Goal: Find specific page/section: Find specific page/section

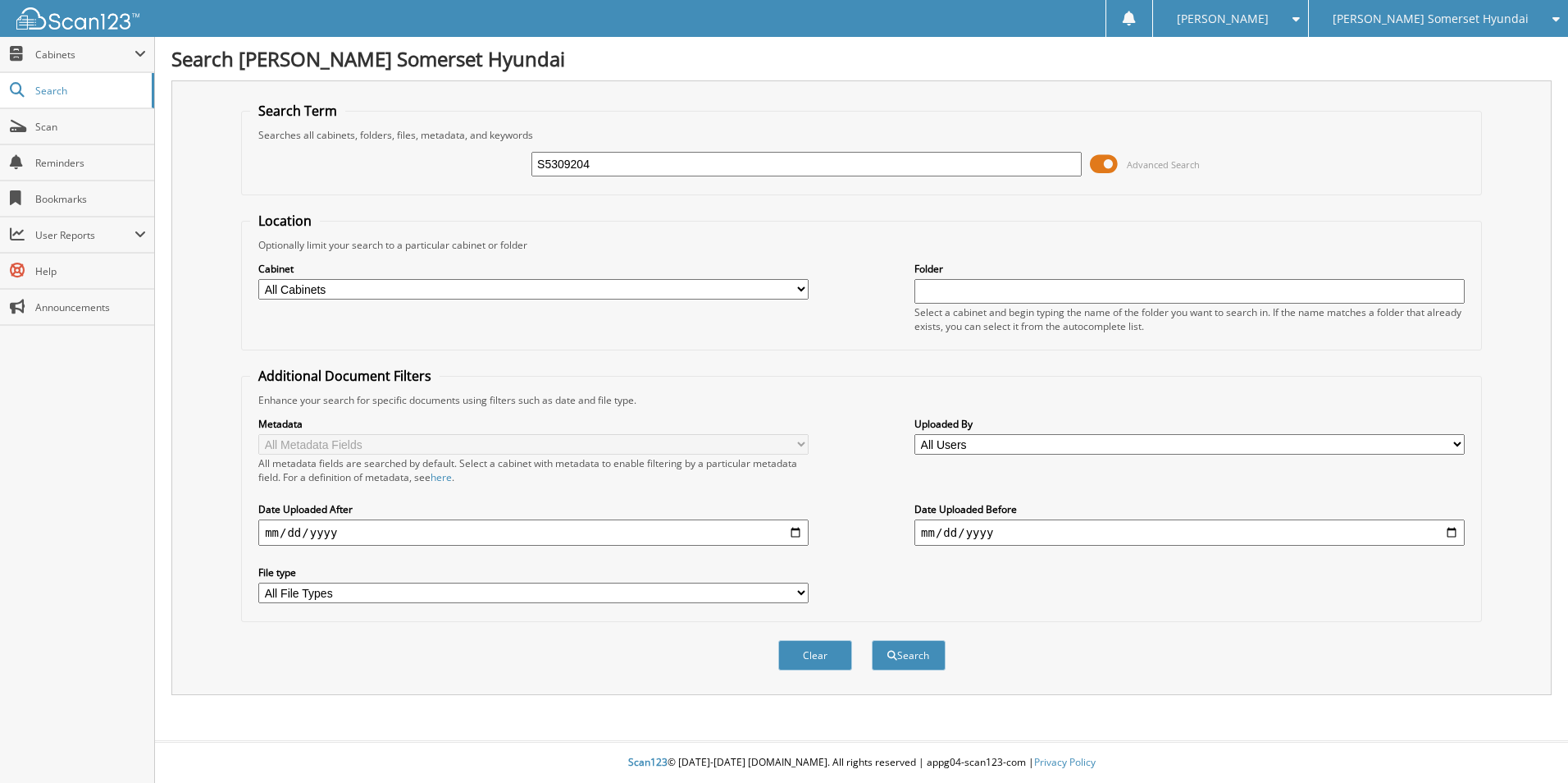
type input "S5309204"
click at [872, 640] on button "Search" at bounding box center [908, 654] width 74 height 30
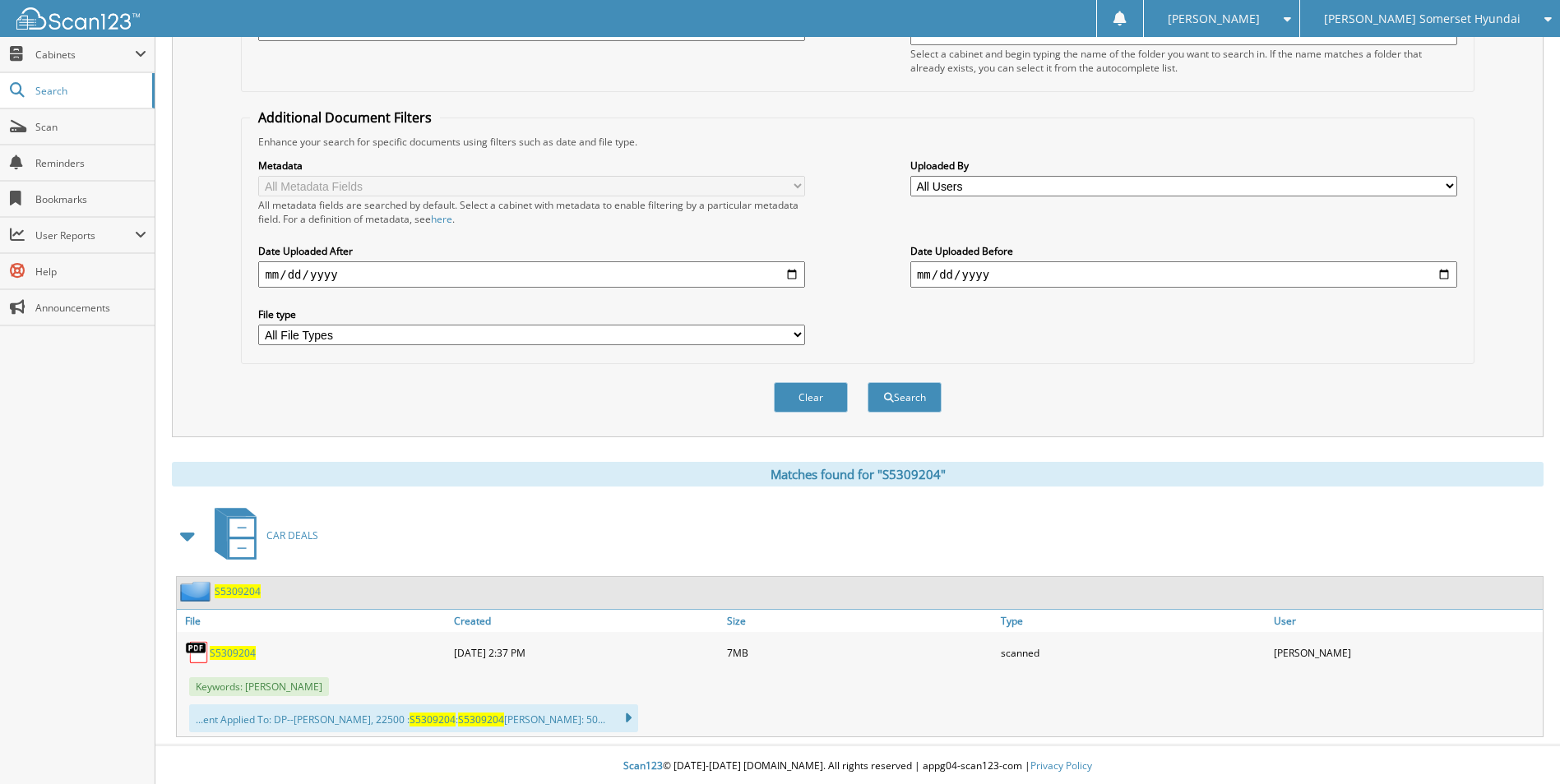
scroll to position [262, 0]
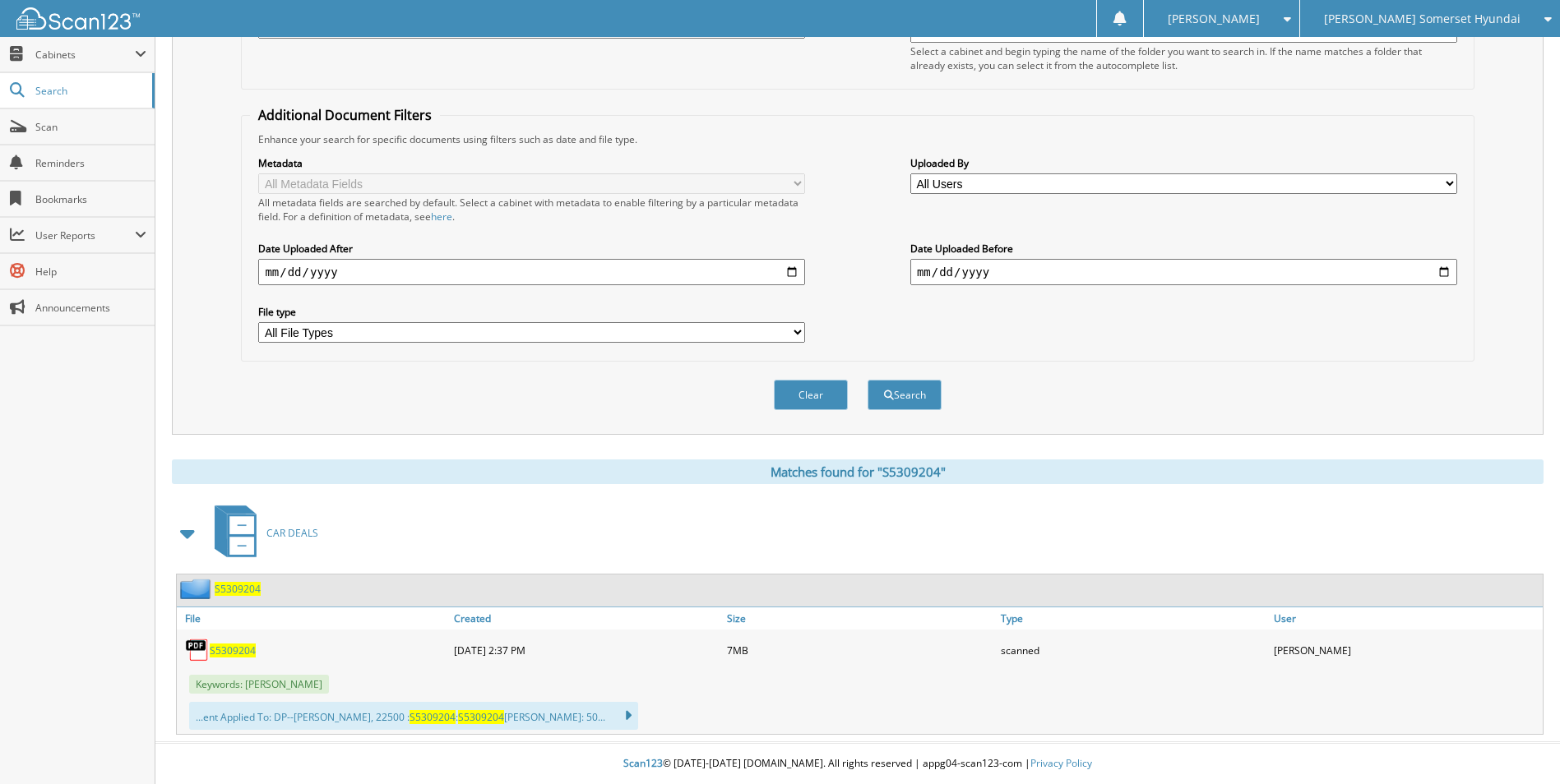
click at [243, 653] on span "S5309204" at bounding box center [232, 650] width 46 height 14
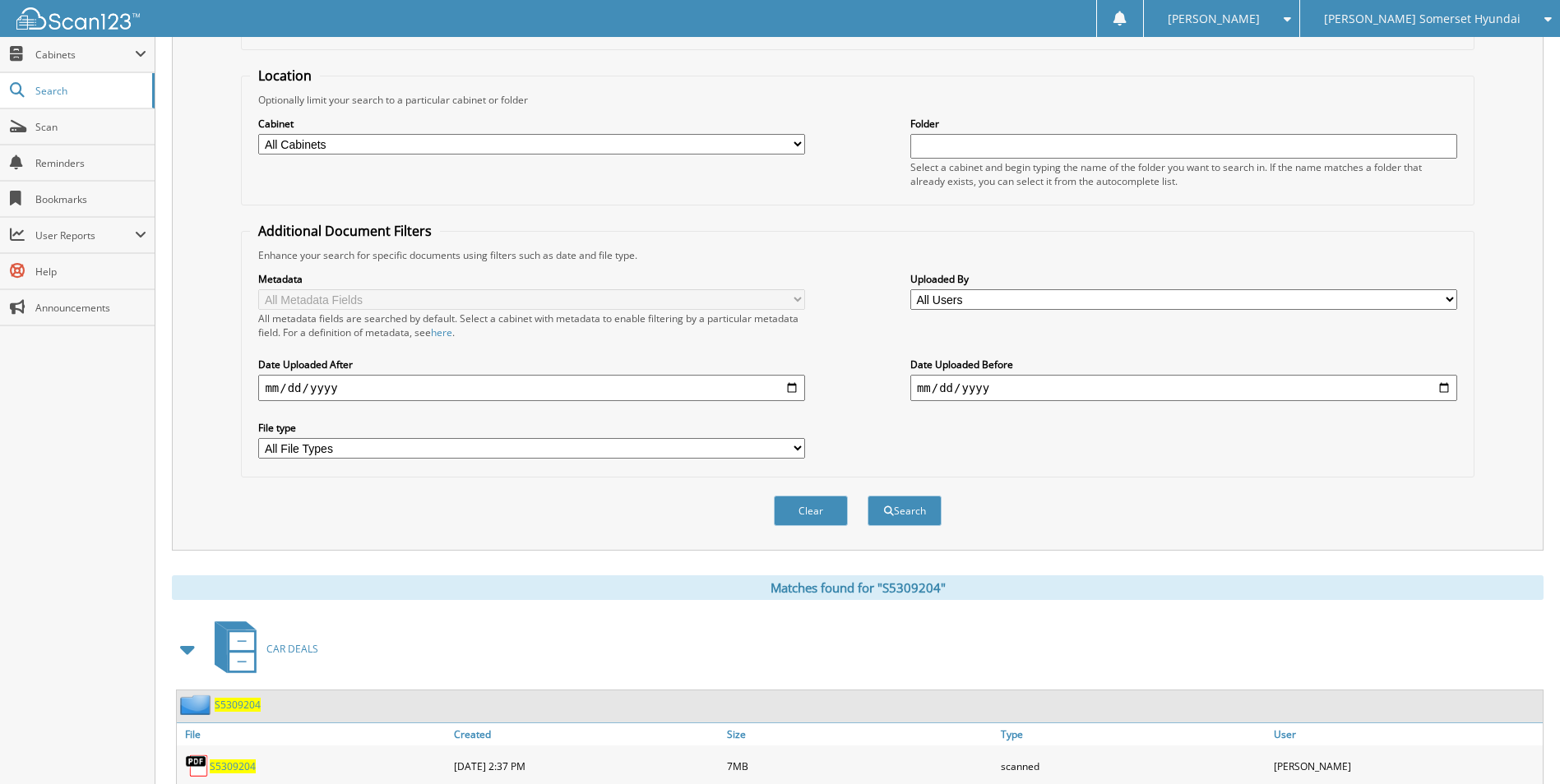
scroll to position [0, 0]
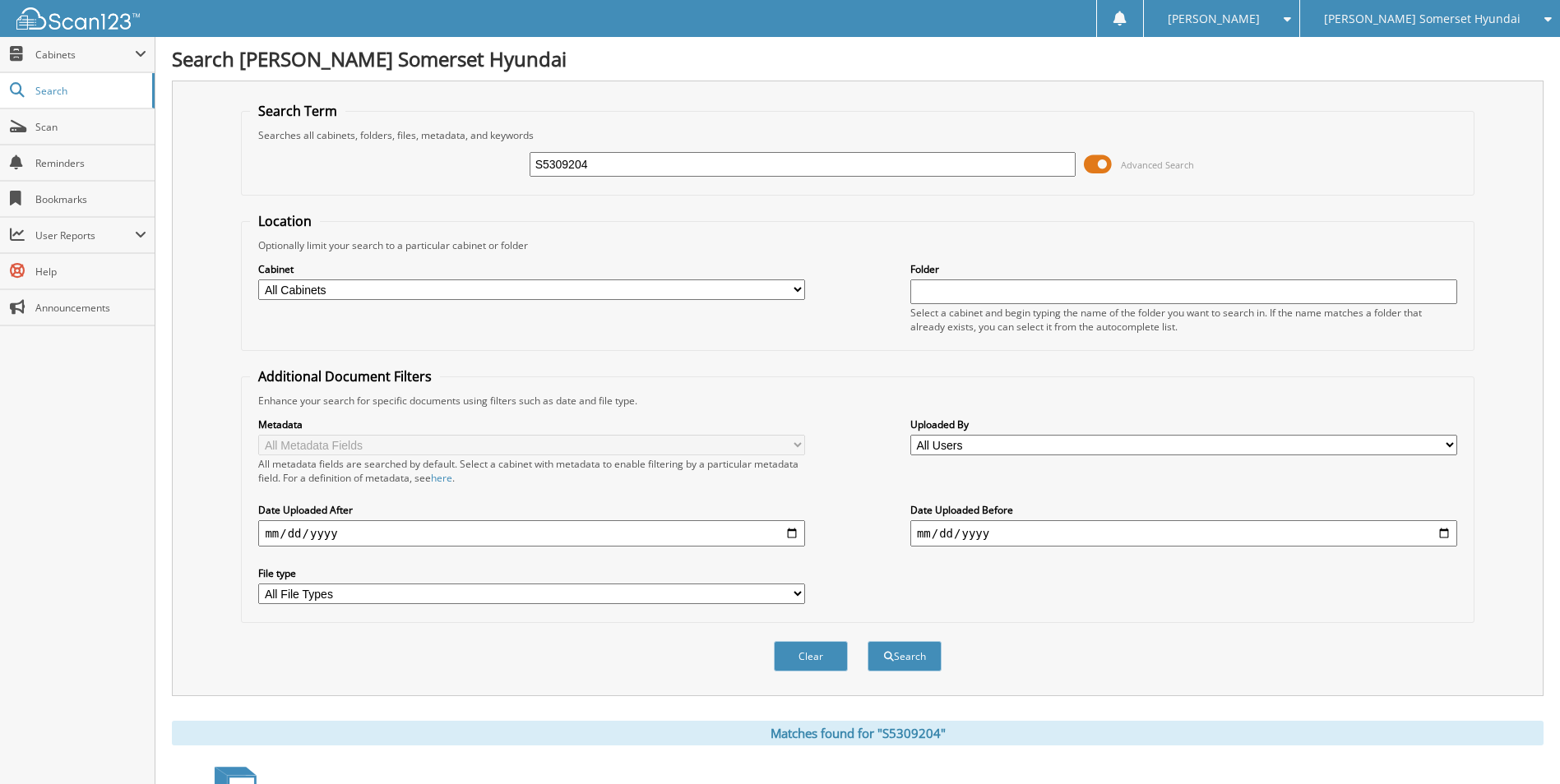
click at [1456, 27] on div "[PERSON_NAME] Somerset Hyundai" at bounding box center [1430, 19] width 244 height 37
click at [1439, 48] on link "[PERSON_NAME] ([GEOGRAPHIC_DATA])" at bounding box center [1429, 51] width 260 height 28
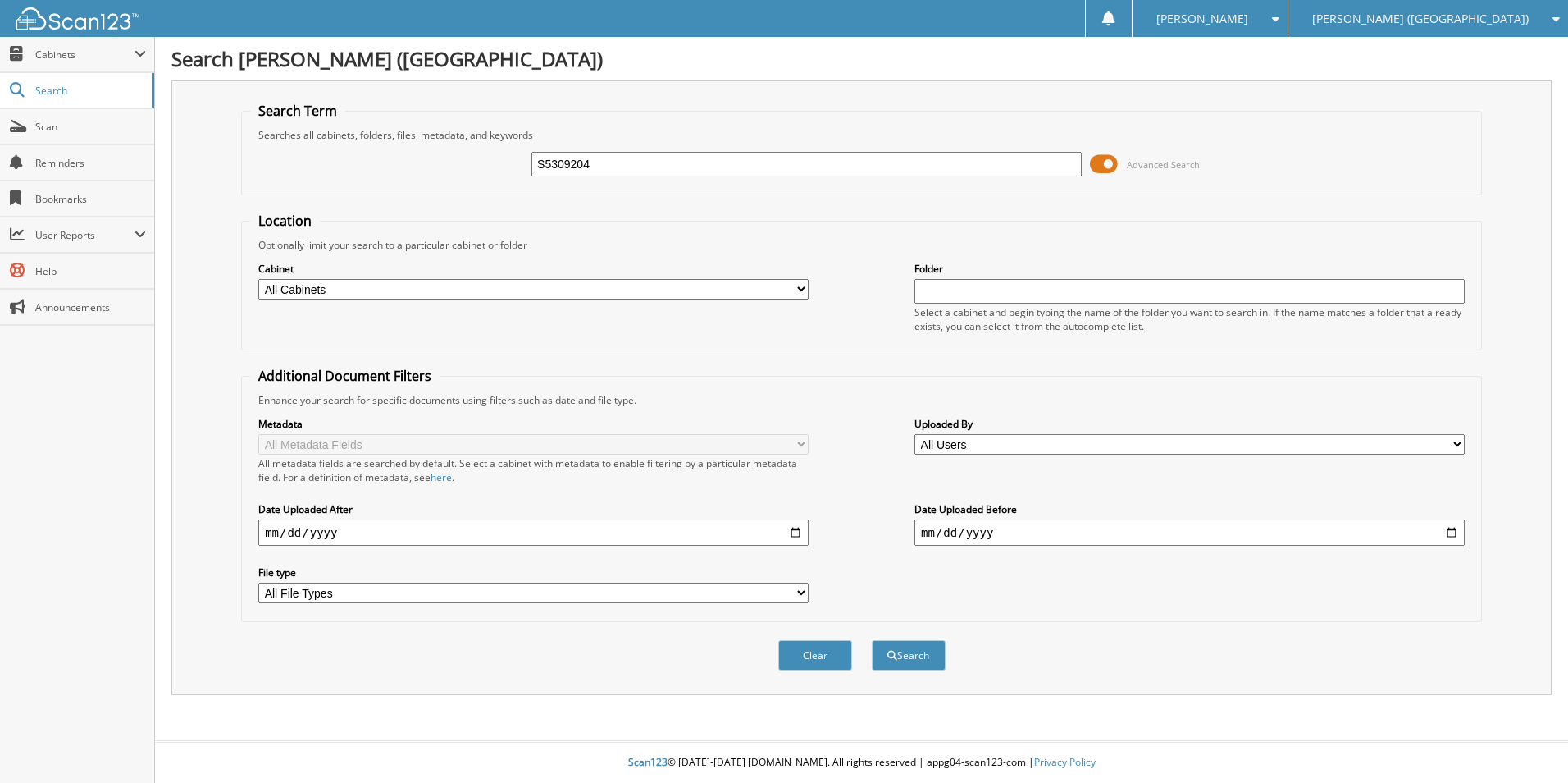
type input "S5309204"
click at [872, 640] on button "Search" at bounding box center [908, 654] width 74 height 30
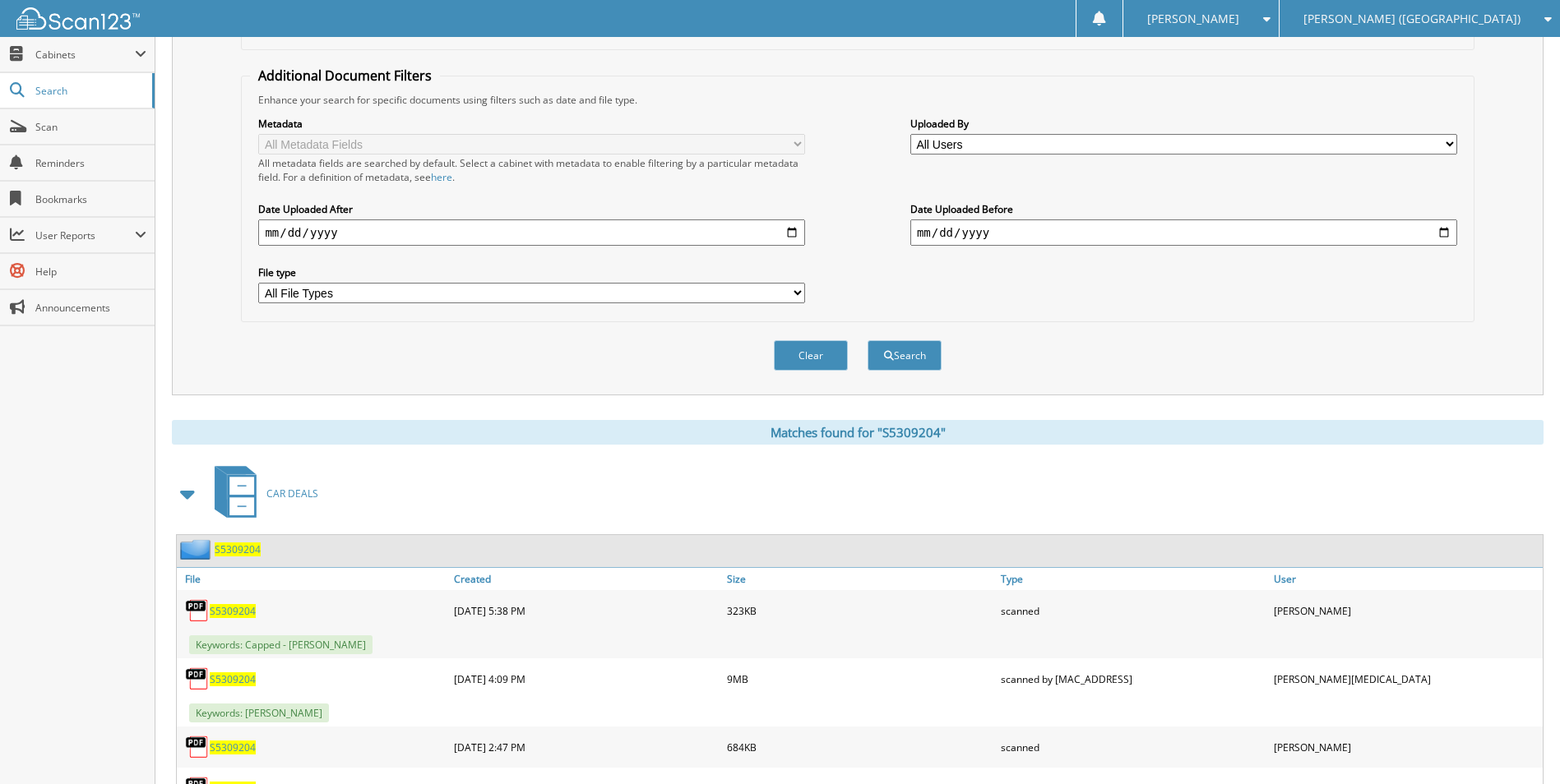
scroll to position [376, 0]
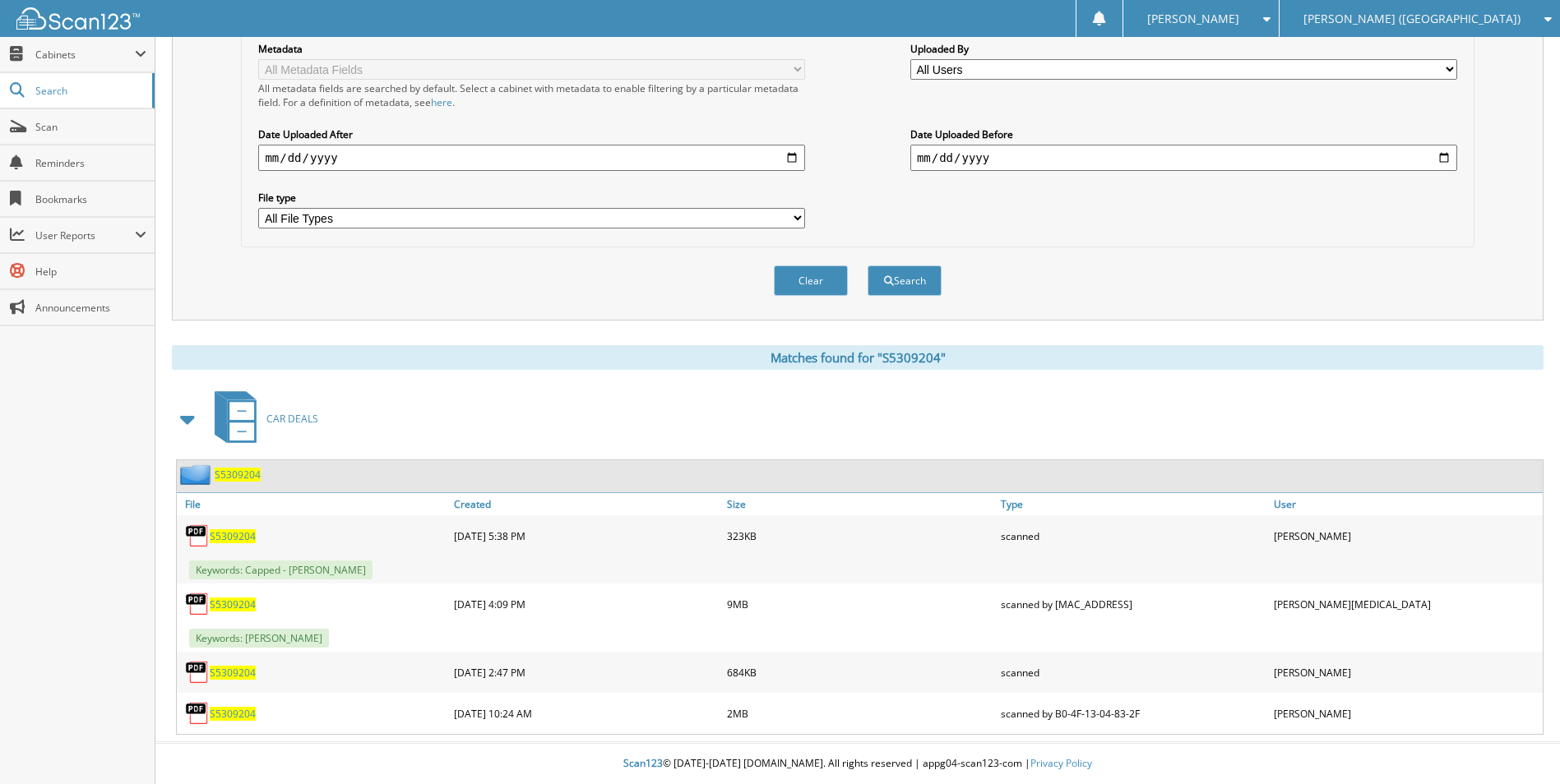
click at [239, 600] on span "S5309204" at bounding box center [232, 604] width 46 height 14
